Goal: Navigation & Orientation: Go to known website

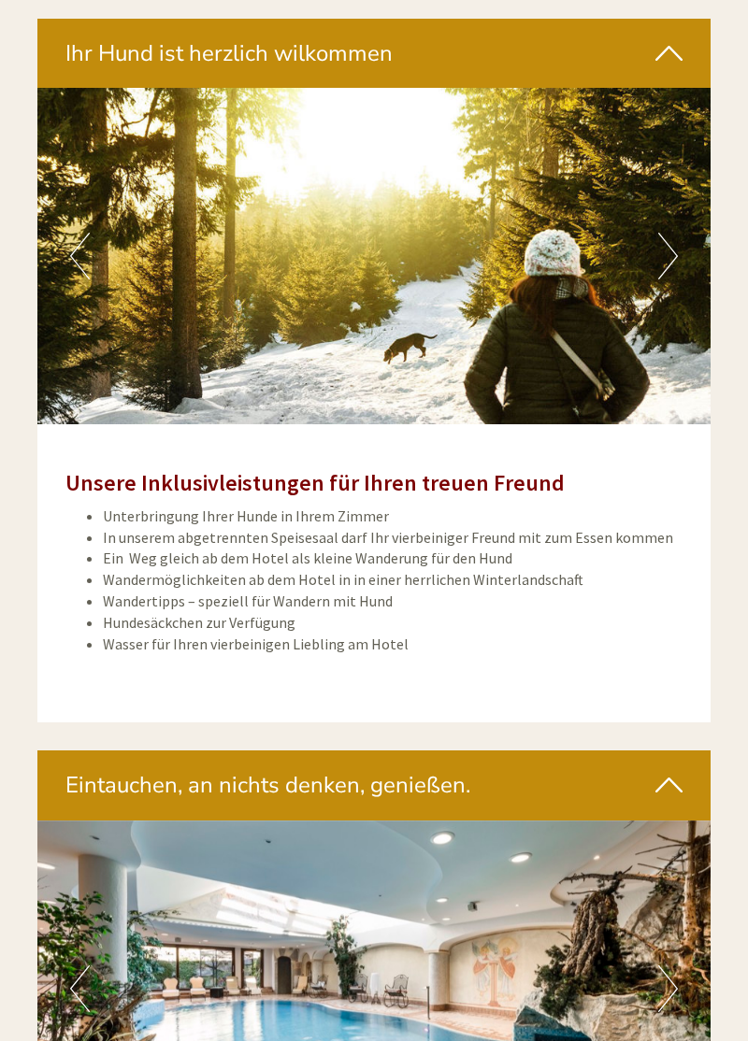
scroll to position [3639, 0]
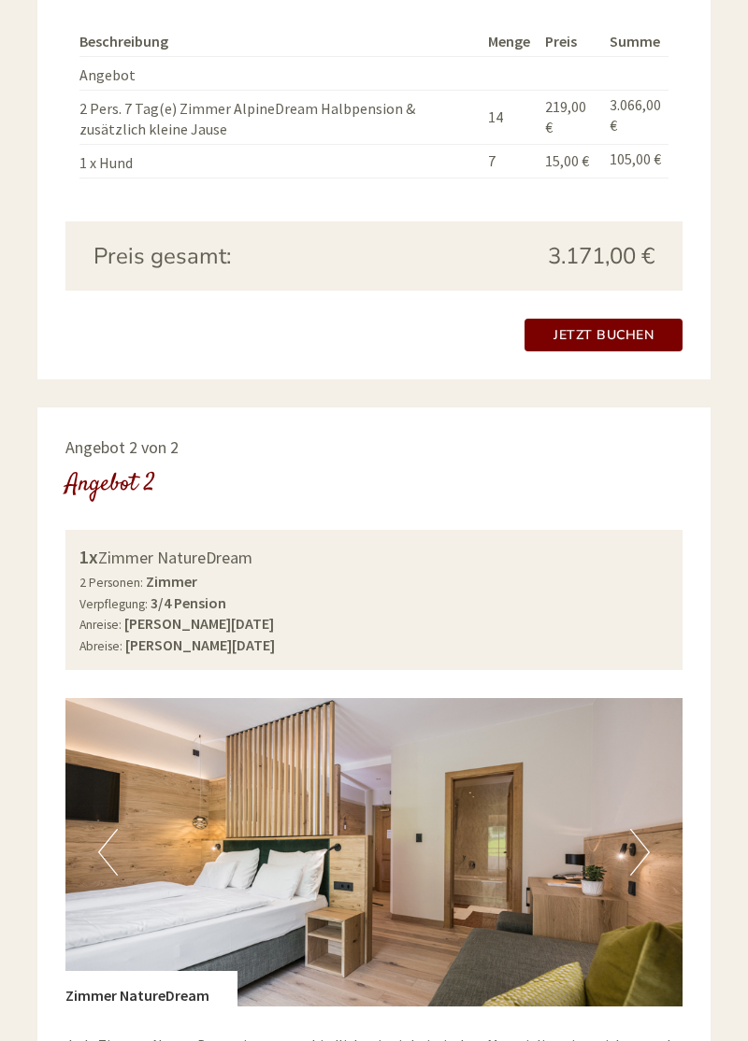
scroll to position [1952, 0]
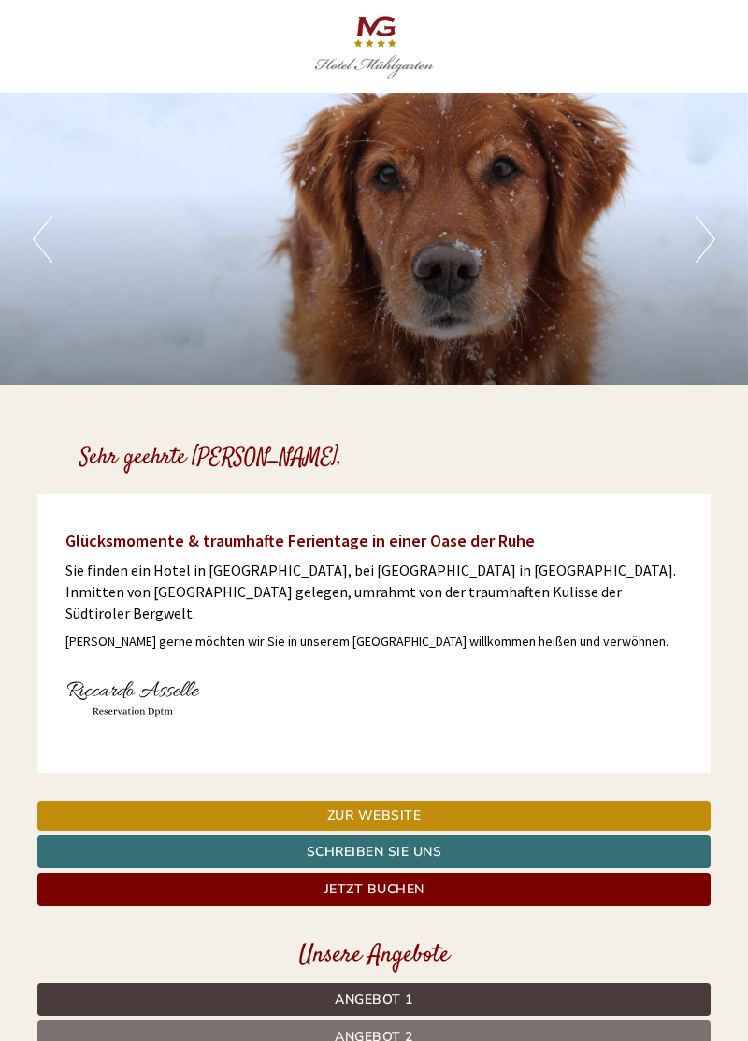
click at [405, 62] on div at bounding box center [374, 46] width 654 height 75
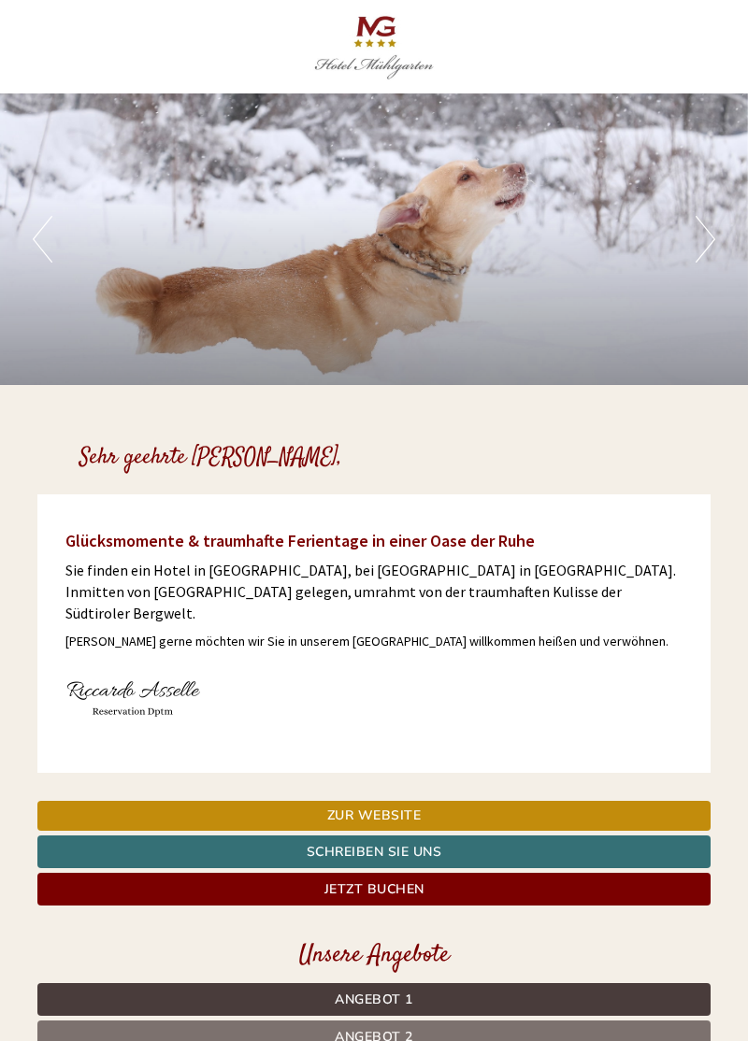
click at [396, 62] on div at bounding box center [374, 46] width 654 height 75
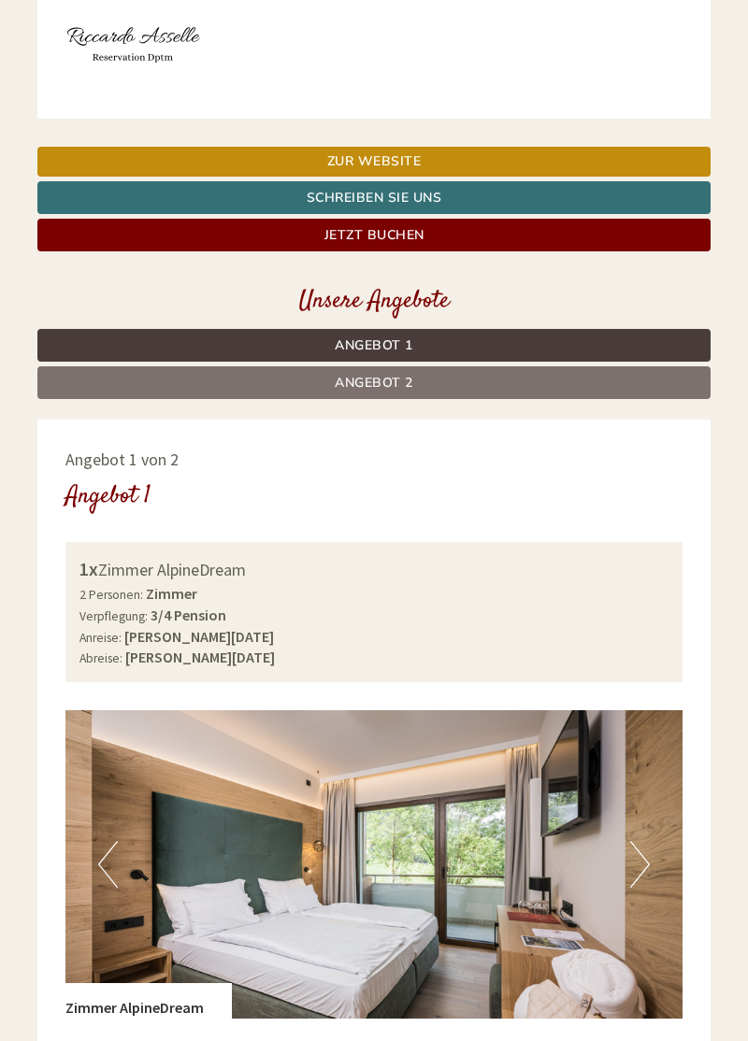
scroll to position [646, 0]
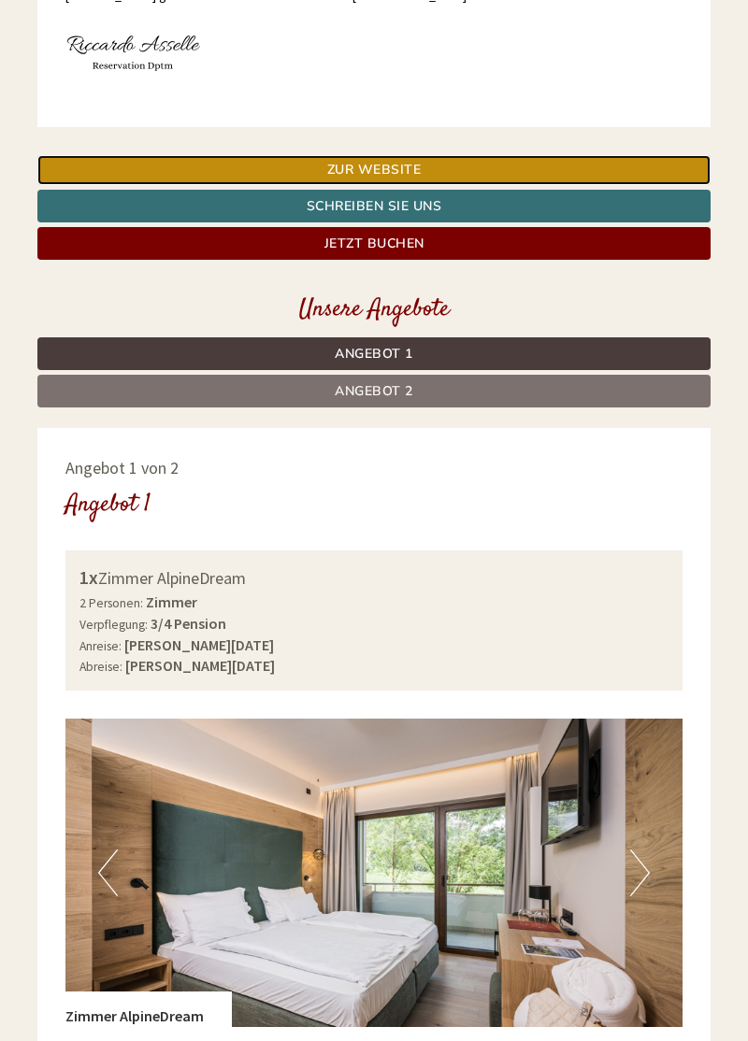
click at [401, 155] on link "Zur Website" at bounding box center [373, 170] width 673 height 30
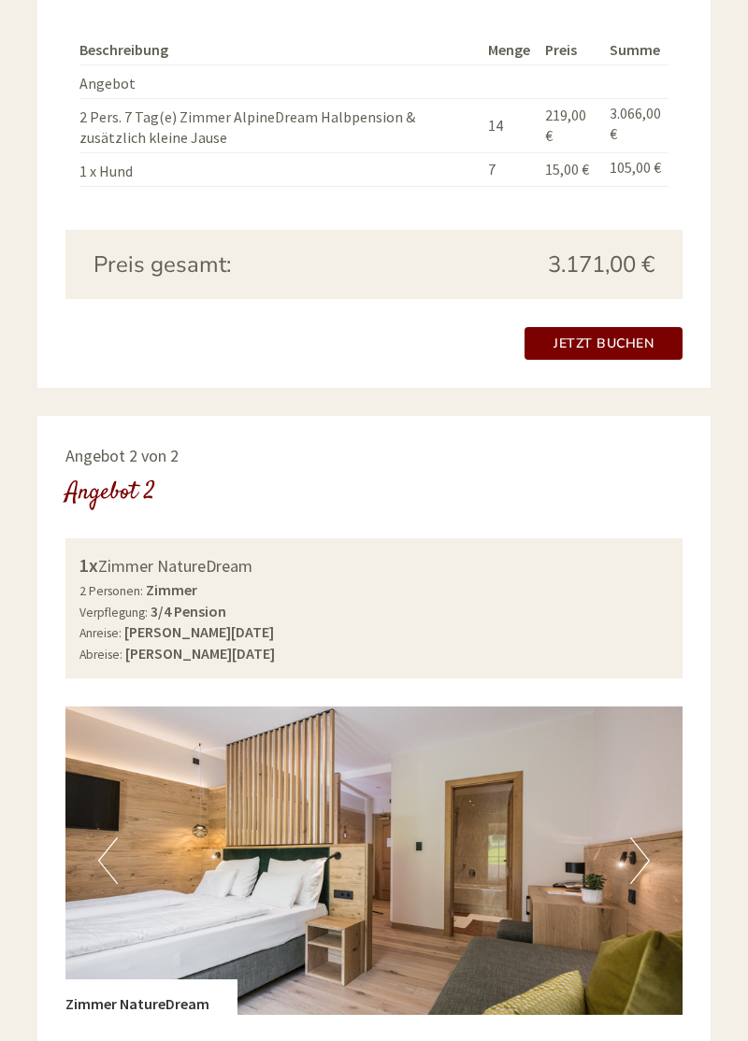
scroll to position [1940, 0]
